Goal: Use online tool/utility: Utilize a website feature to perform a specific function

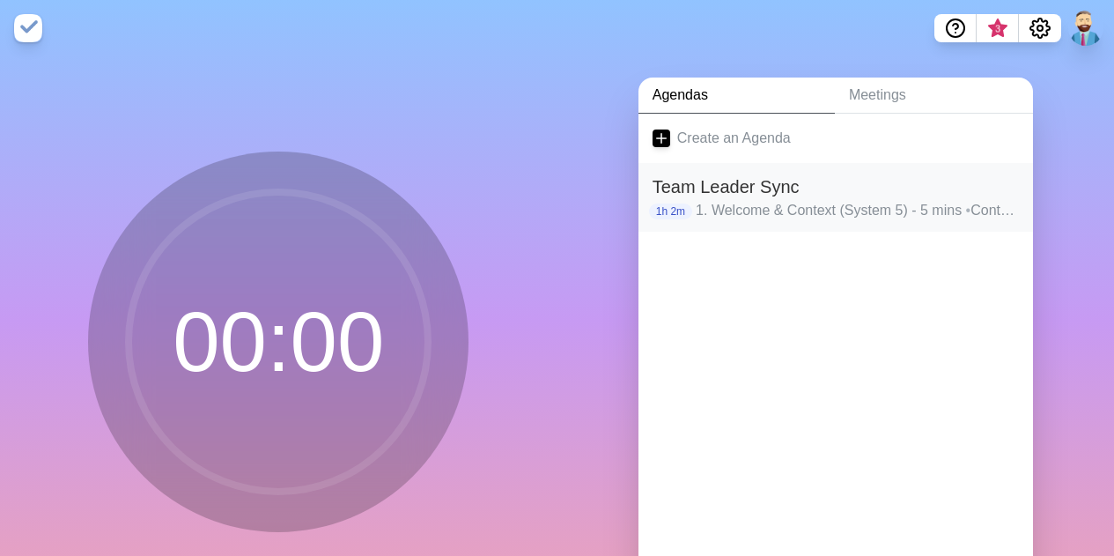
click at [836, 189] on h2 "Team Leader Sync" at bounding box center [836, 187] width 366 height 26
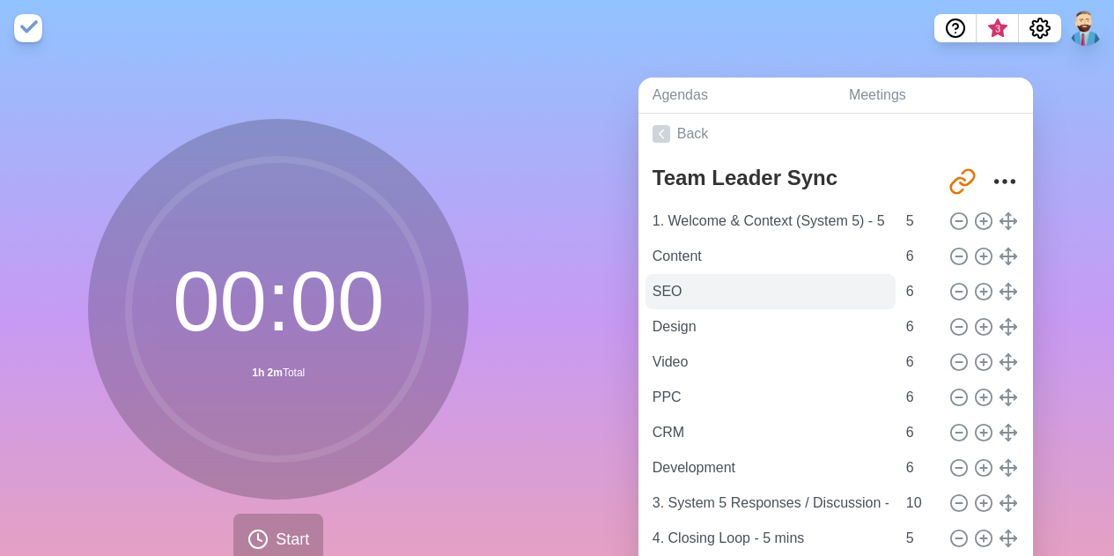
scroll to position [9, 0]
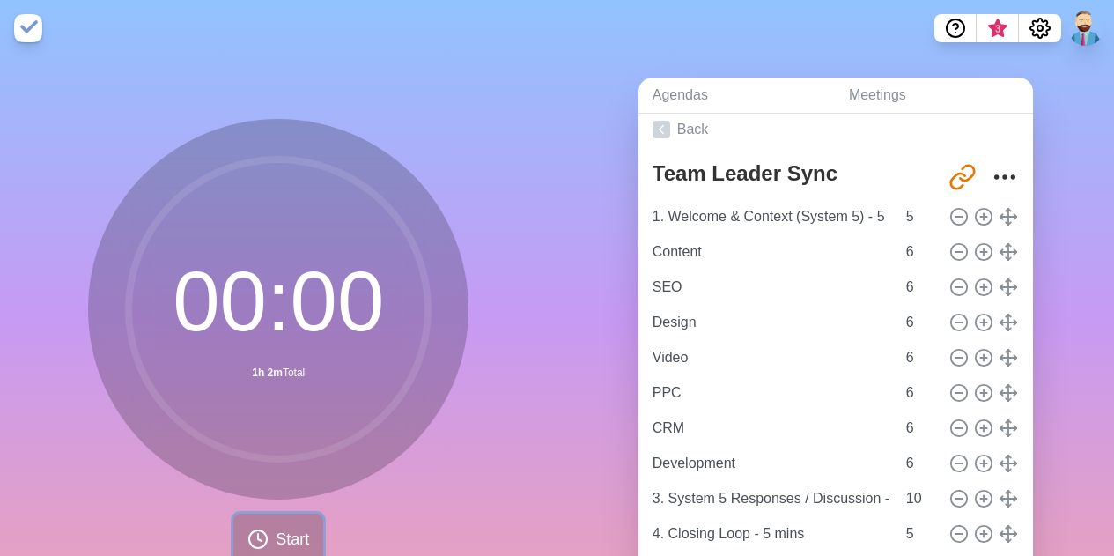
click at [247, 540] on icon at bounding box center [257, 538] width 21 height 21
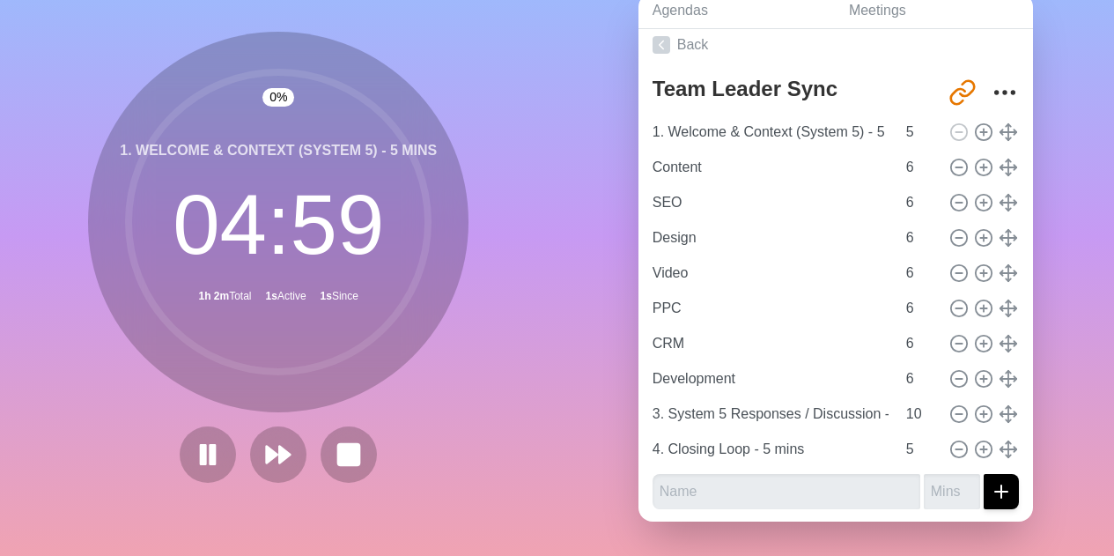
scroll to position [88, 0]
click at [280, 450] on polygon at bounding box center [285, 454] width 11 height 18
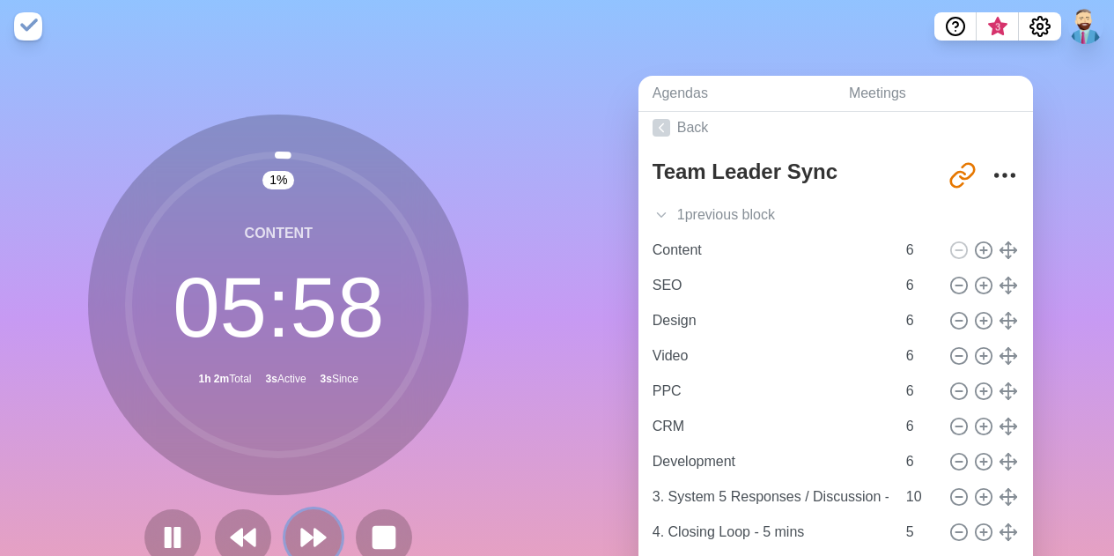
scroll to position [0, 0]
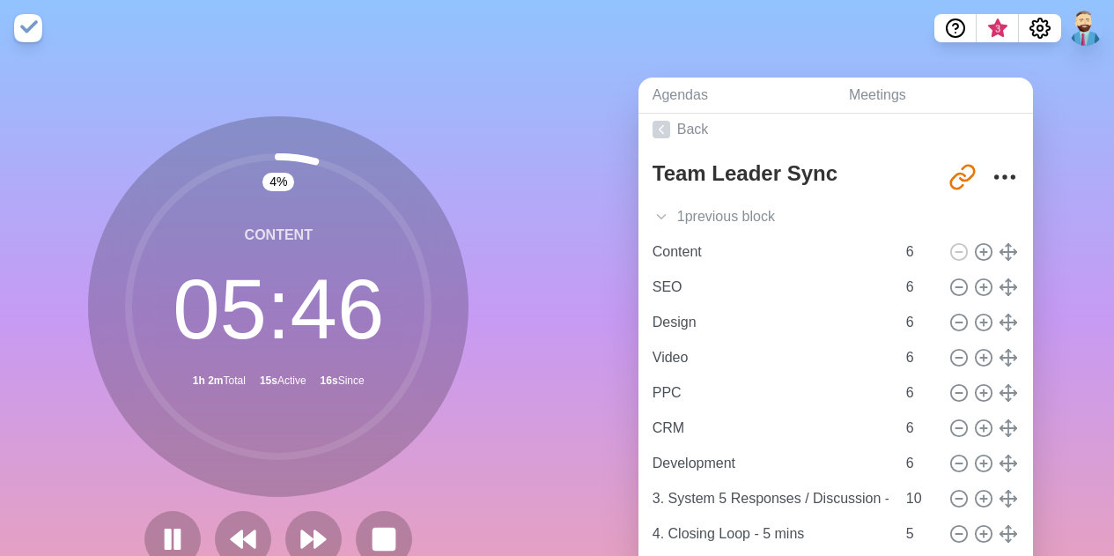
click at [488, 386] on div "4 % Content 05 : 46 1h 2m Total 15s Active 16s Since" at bounding box center [279, 348] width 558 height 585
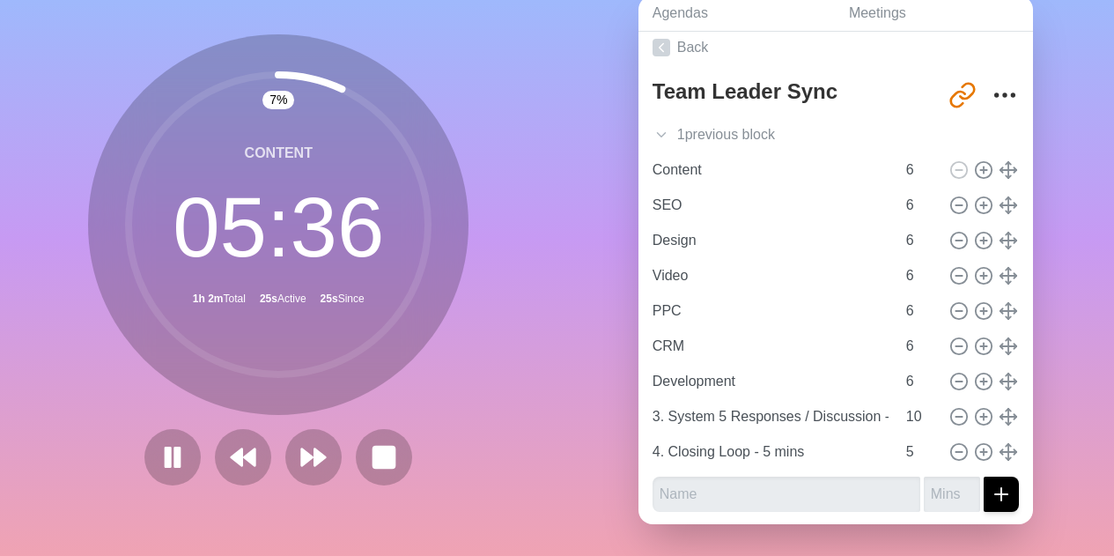
scroll to position [88, 0]
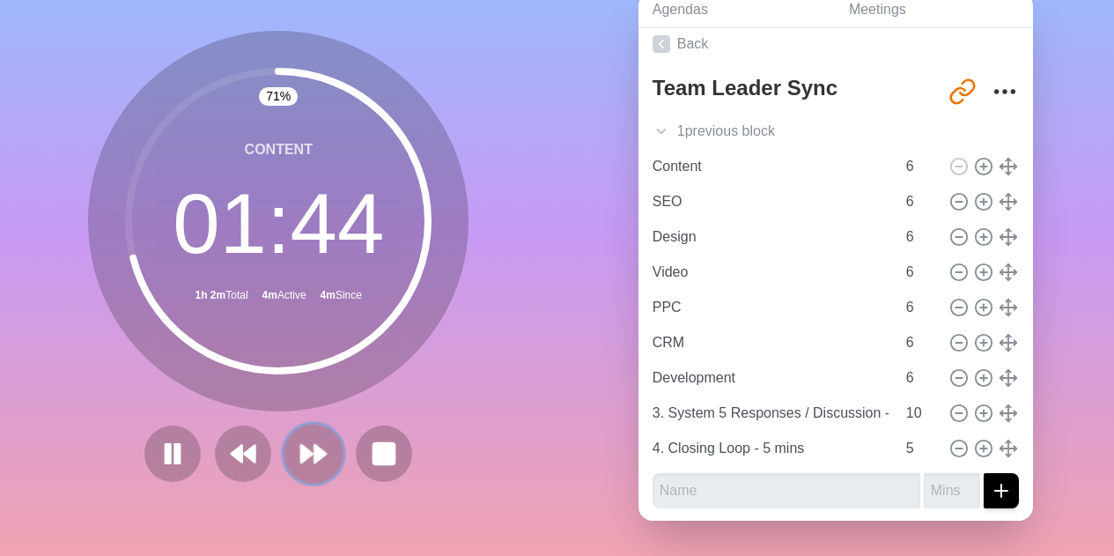
click at [315, 449] on polygon at bounding box center [320, 454] width 11 height 18
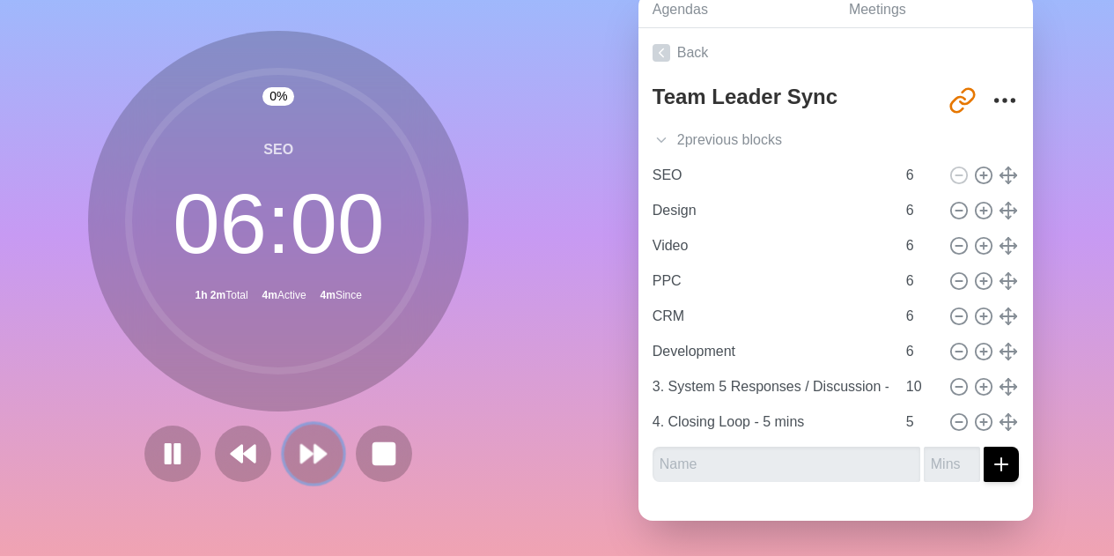
click at [315, 455] on polygon at bounding box center [320, 454] width 11 height 18
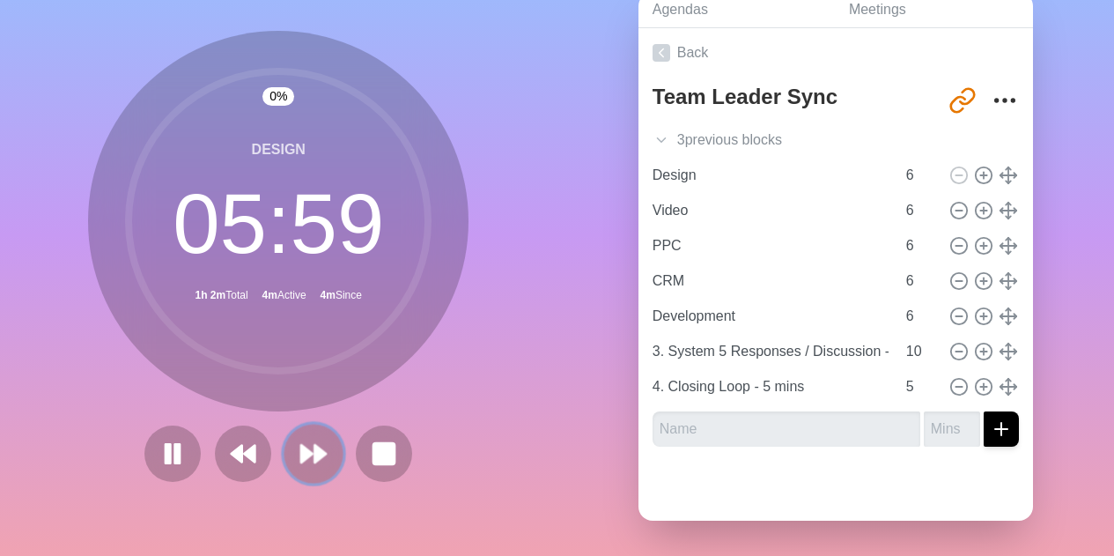
click at [304, 457] on icon at bounding box center [314, 454] width 30 height 30
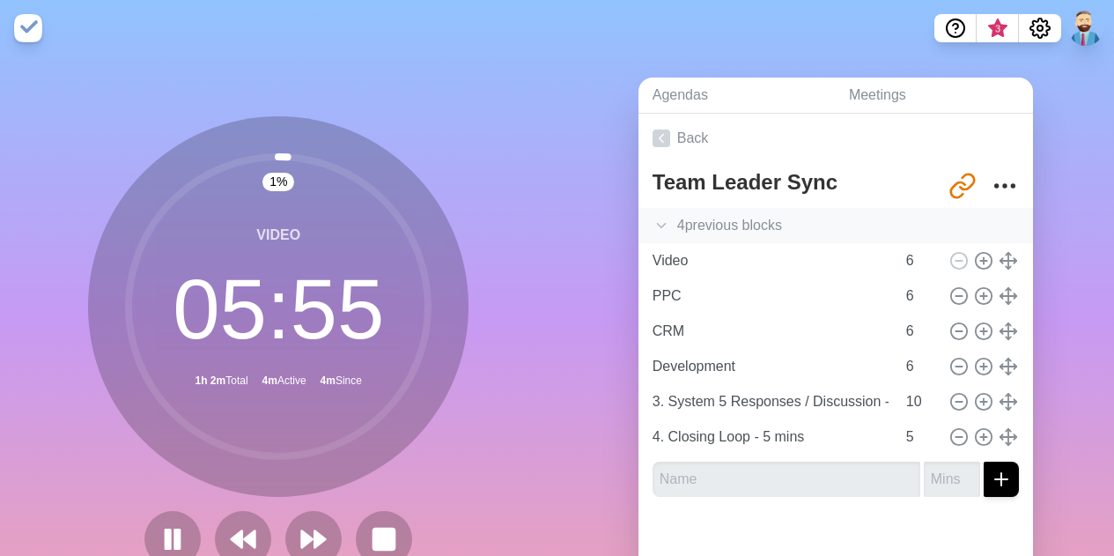
click at [653, 218] on icon at bounding box center [662, 226] width 18 height 18
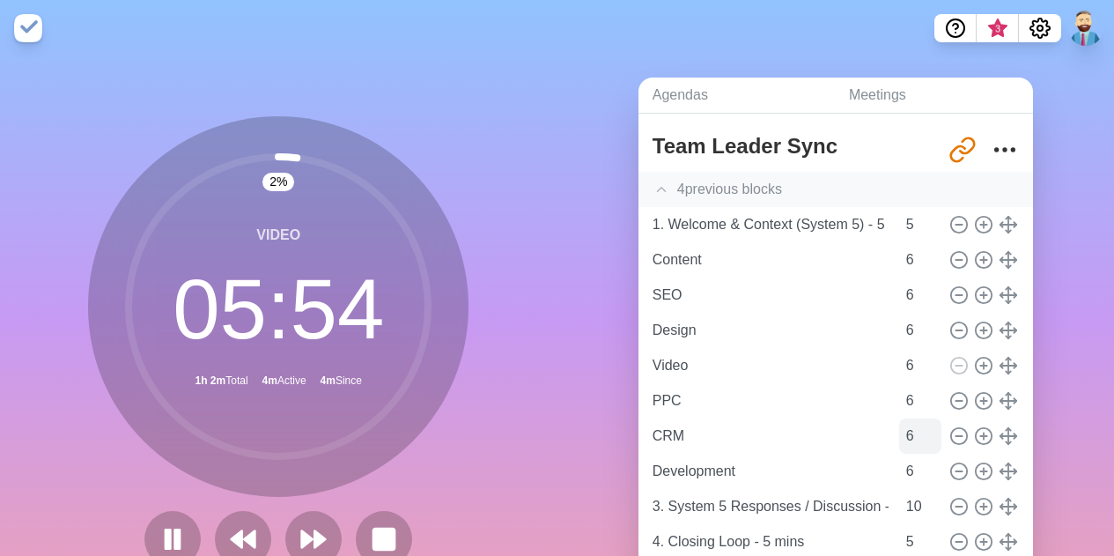
scroll to position [44, 0]
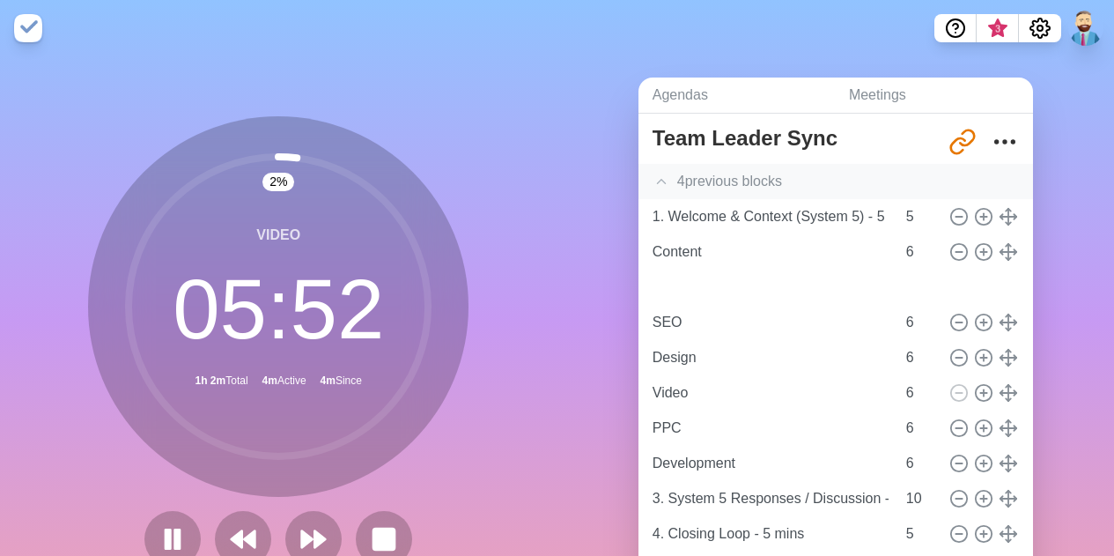
type input "CRM"
type input "SEO"
type input "Design"
type input "Video"
type input "PPC"
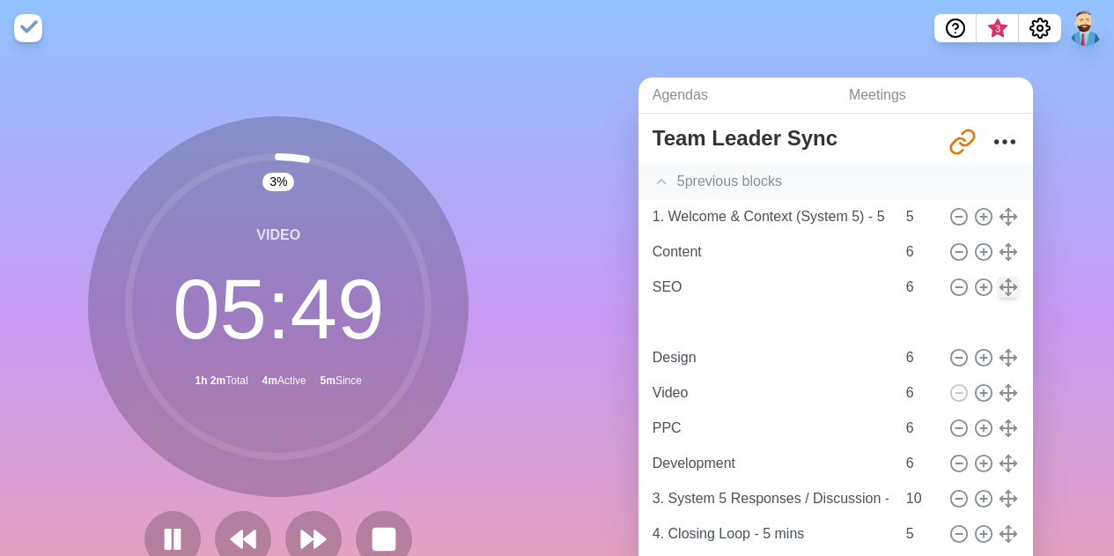
type input "CRM"
type input "SEO"
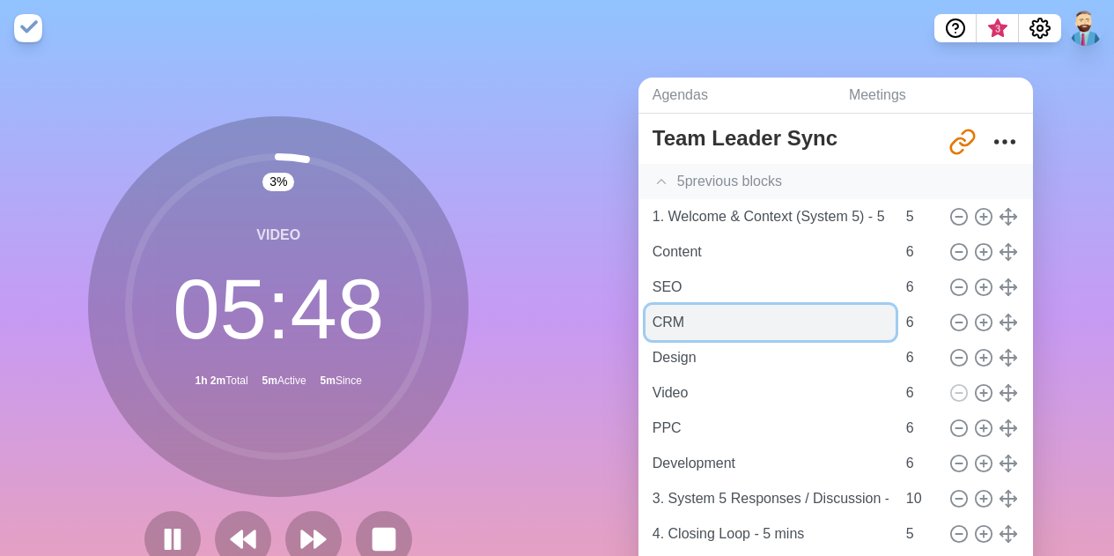
click at [720, 322] on input "CRM" at bounding box center [771, 322] width 250 height 35
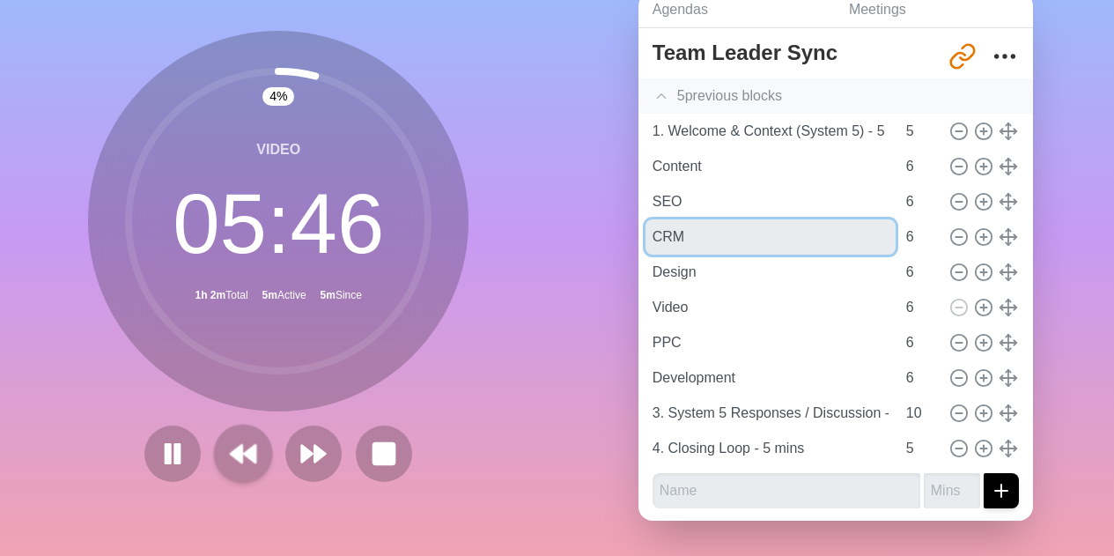
scroll to position [88, 0]
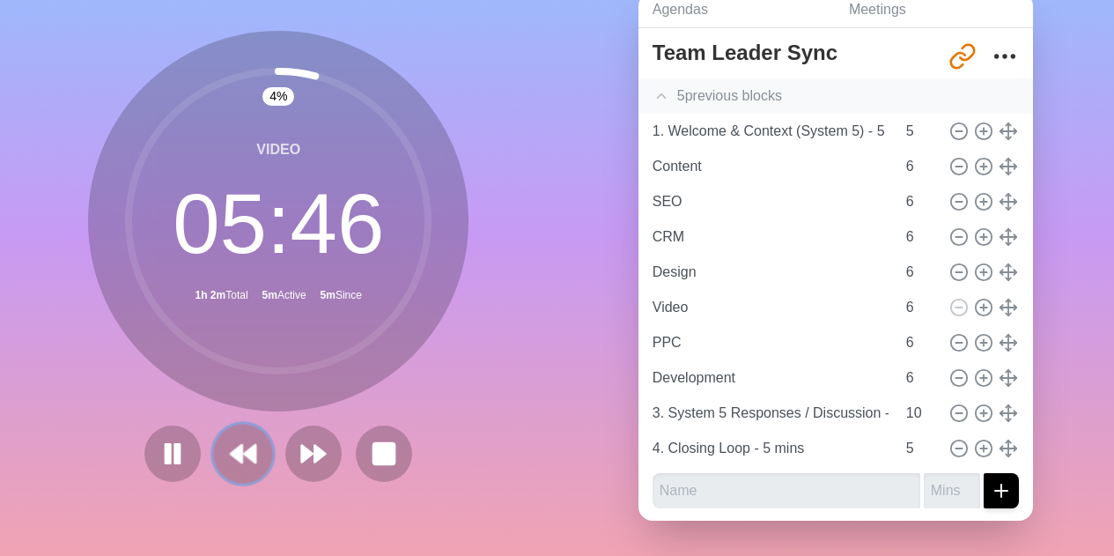
click at [239, 447] on icon at bounding box center [243, 454] width 30 height 30
click at [237, 454] on icon at bounding box center [243, 454] width 30 height 30
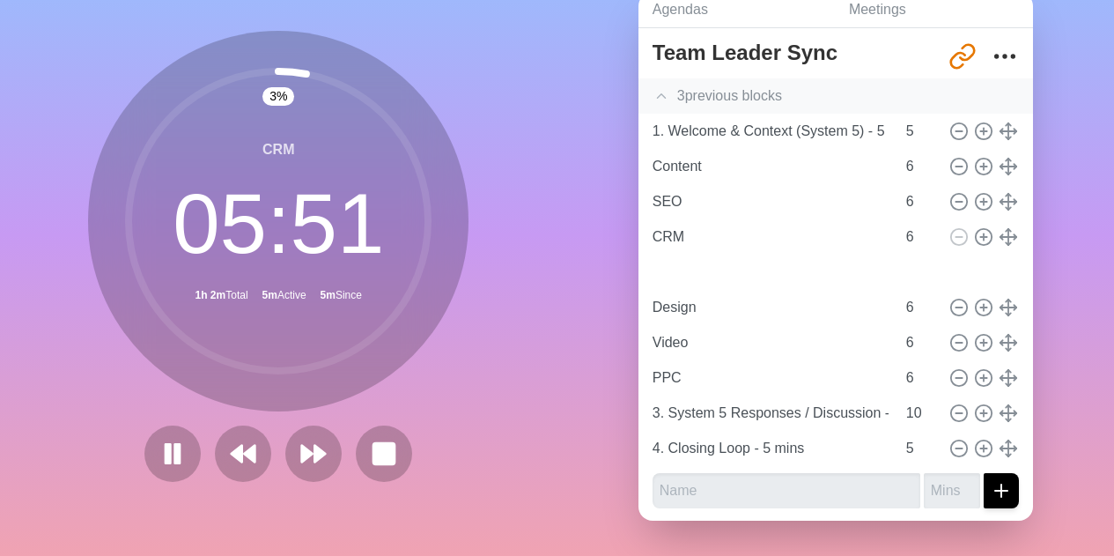
type input "Development"
type input "Design"
type input "Video"
type input "PPC"
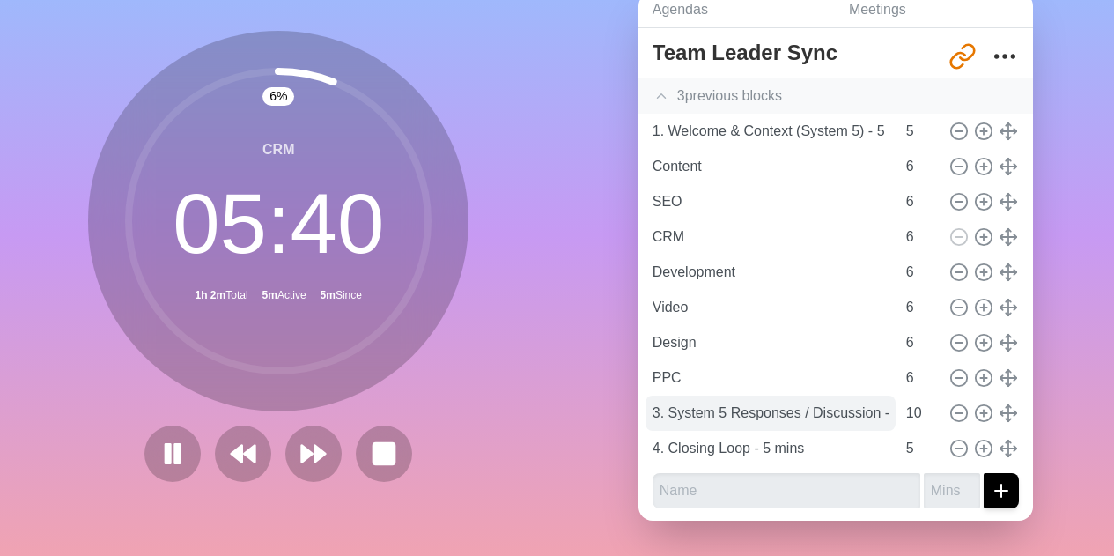
scroll to position [99, 0]
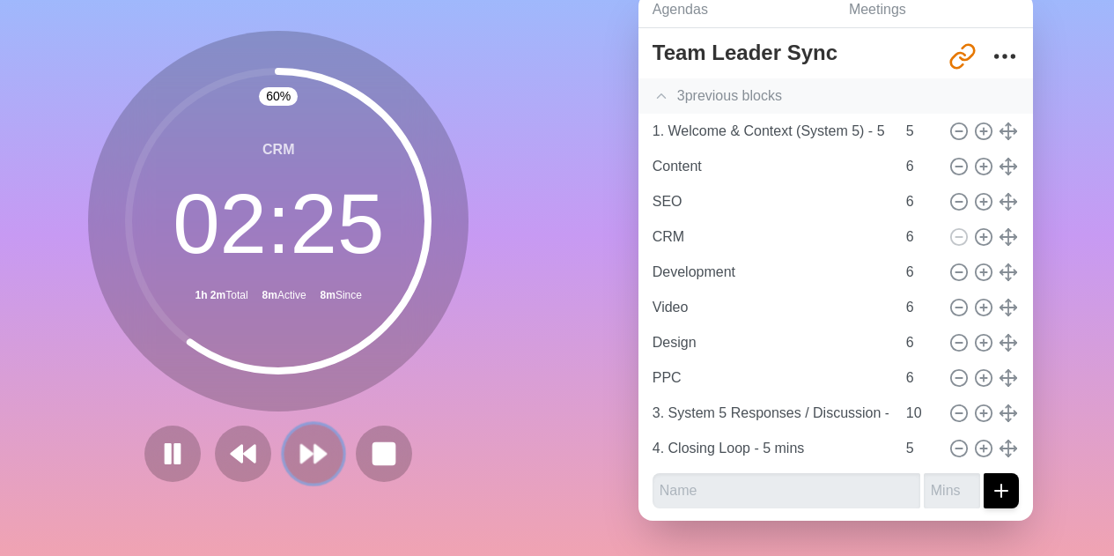
drag, startPoint x: 315, startPoint y: 433, endPoint x: 325, endPoint y: 433, distance: 9.7
click at [320, 439] on icon at bounding box center [314, 454] width 30 height 30
